Goal: Task Accomplishment & Management: Use online tool/utility

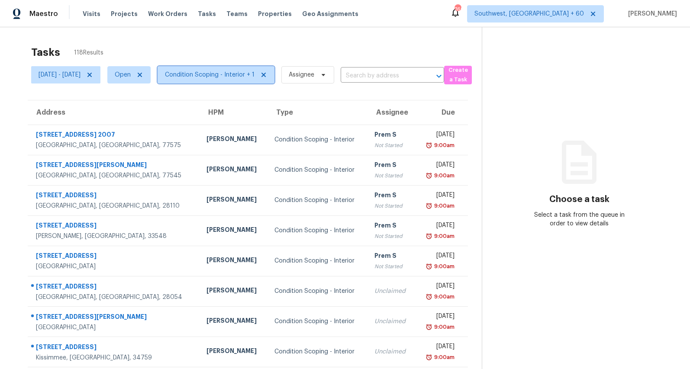
click at [239, 69] on span "Condition Scoping - Interior + 1" at bounding box center [216, 74] width 117 height 17
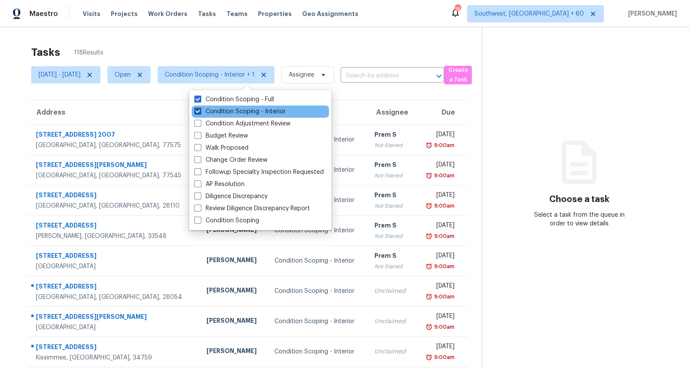
click at [240, 111] on label "Condition Scoping - Interior" at bounding box center [239, 111] width 91 height 9
click at [200, 111] on input "Condition Scoping - Interior" at bounding box center [197, 110] width 6 height 6
checkbox input "false"
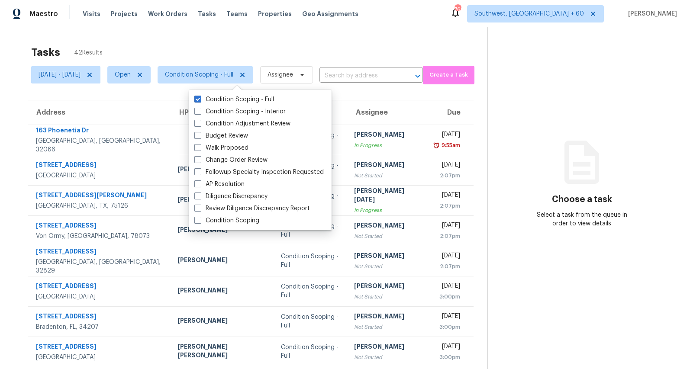
click at [288, 44] on div "Tasks 42 Results" at bounding box center [259, 52] width 456 height 23
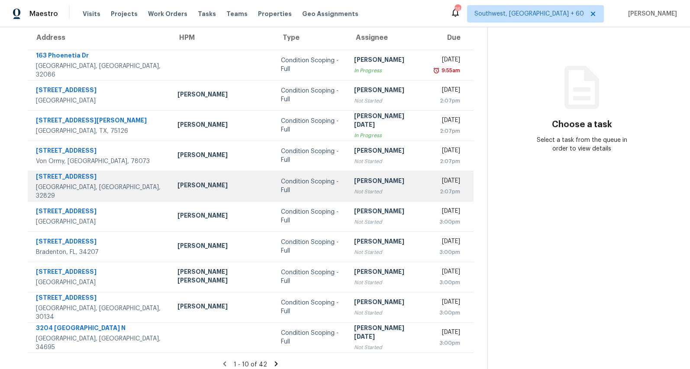
scroll to position [81, 0]
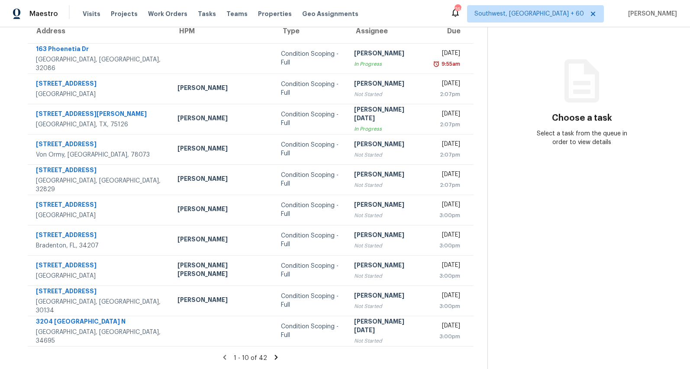
click at [275, 357] on icon at bounding box center [276, 357] width 3 height 5
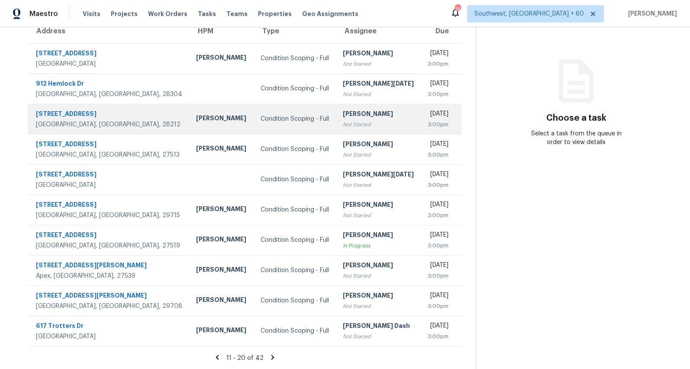
scroll to position [0, 0]
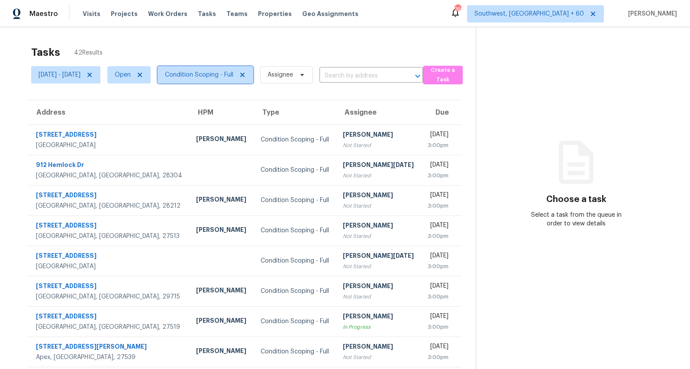
click at [203, 73] on span "Condition Scoping - Full" at bounding box center [199, 75] width 68 height 9
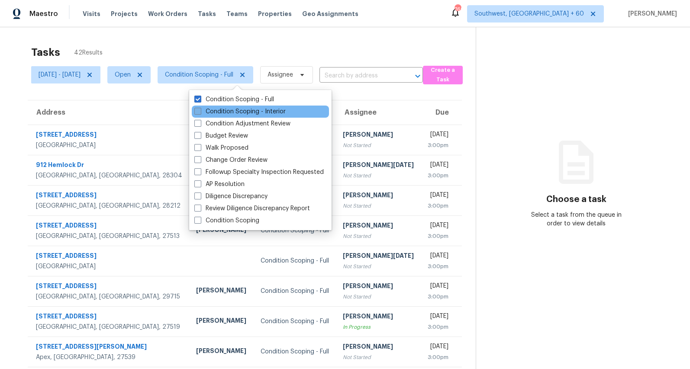
click at [209, 110] on label "Condition Scoping - Interior" at bounding box center [239, 111] width 91 height 9
click at [200, 110] on input "Condition Scoping - Interior" at bounding box center [197, 110] width 6 height 6
checkbox input "true"
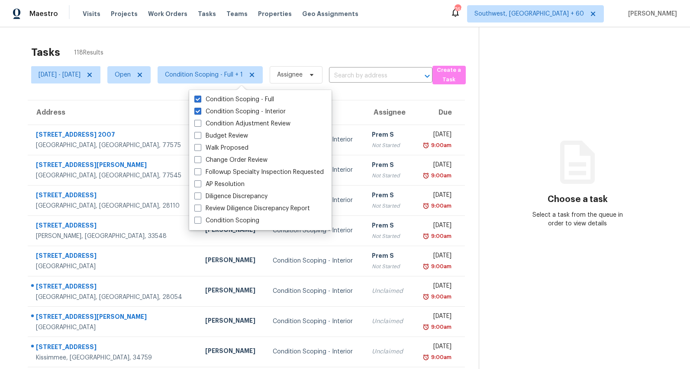
click at [130, 46] on div "Tasks 118 Results" at bounding box center [255, 52] width 448 height 23
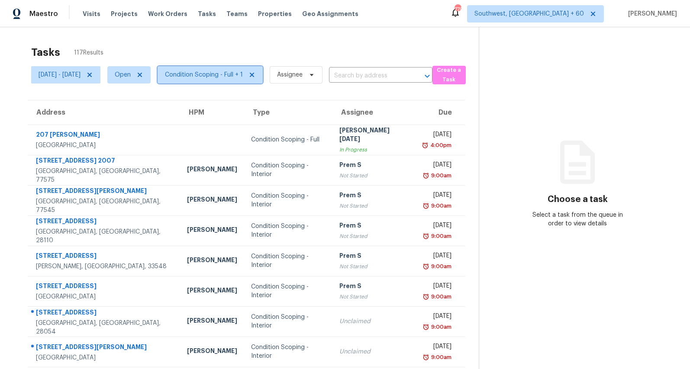
click at [228, 72] on span "Condition Scoping - Full + 1" at bounding box center [204, 75] width 78 height 9
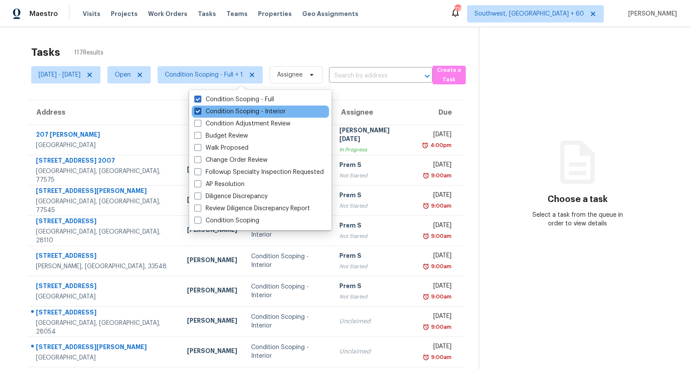
click at [215, 111] on label "Condition Scoping - Interior" at bounding box center [239, 111] width 91 height 9
click at [200, 111] on input "Condition Scoping - Interior" at bounding box center [197, 110] width 6 height 6
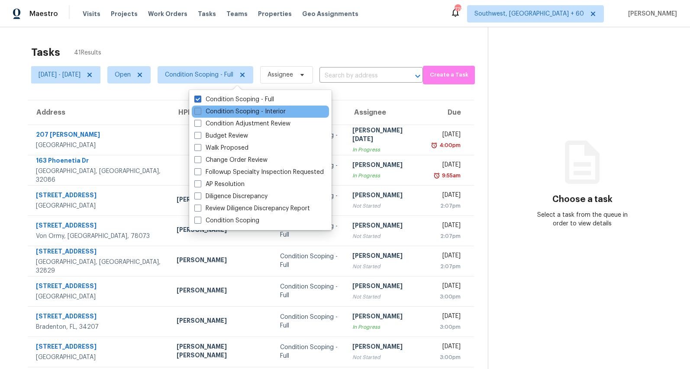
click at [215, 111] on label "Condition Scoping - Interior" at bounding box center [239, 111] width 91 height 9
click at [200, 111] on input "Condition Scoping - Interior" at bounding box center [197, 110] width 6 height 6
checkbox input "true"
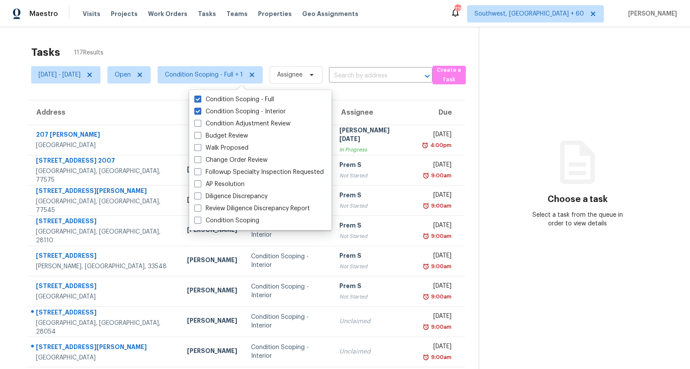
click at [184, 48] on div "Tasks 117 Results" at bounding box center [255, 52] width 448 height 23
